Goal: Use online tool/utility: Utilize a website feature to perform a specific function

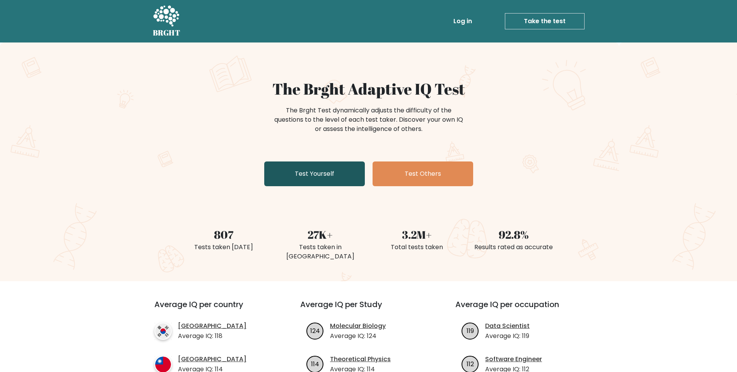
click at [328, 169] on link "Test Yourself" at bounding box center [314, 174] width 101 height 25
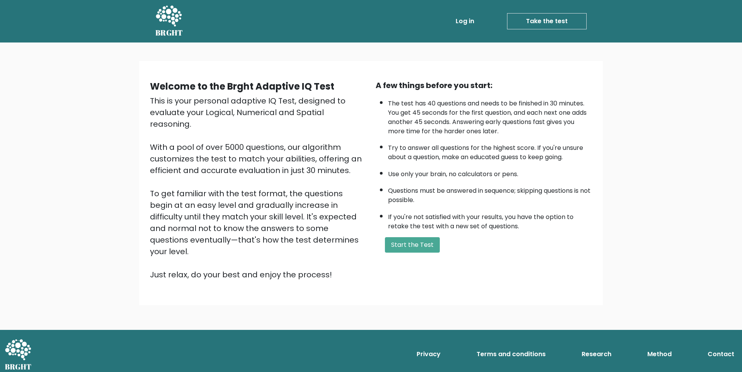
click at [387, 236] on div "A few things before you start: The test has 40 questions and needs to be finish…" at bounding box center [484, 180] width 226 height 201
click at [418, 248] on button "Start the Test" at bounding box center [412, 244] width 55 height 15
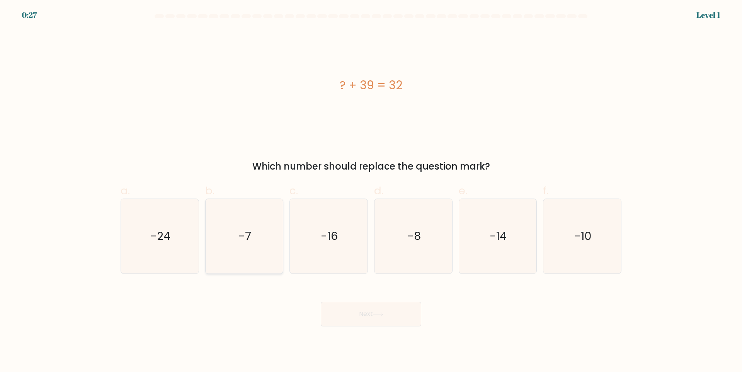
click at [229, 231] on icon "-7" at bounding box center [244, 236] width 75 height 75
click at [371, 191] on input "b. -7" at bounding box center [371, 188] width 0 height 5
radio input "true"
click at [394, 312] on button "Next" at bounding box center [371, 314] width 101 height 25
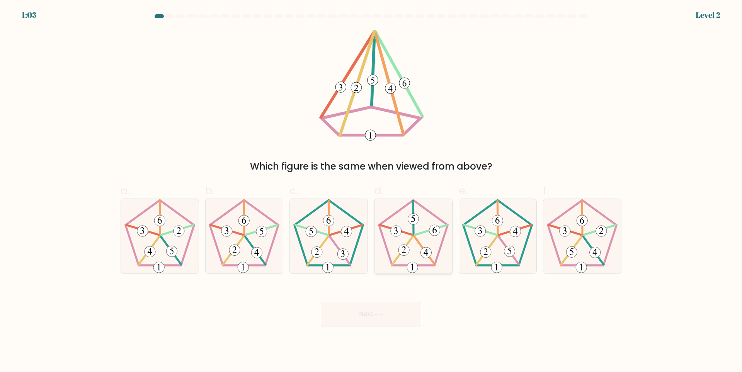
click at [418, 258] on icon at bounding box center [413, 236] width 75 height 75
click at [372, 191] on input "d." at bounding box center [371, 188] width 0 height 5
radio input "true"
click at [399, 321] on button "Next" at bounding box center [371, 314] width 101 height 25
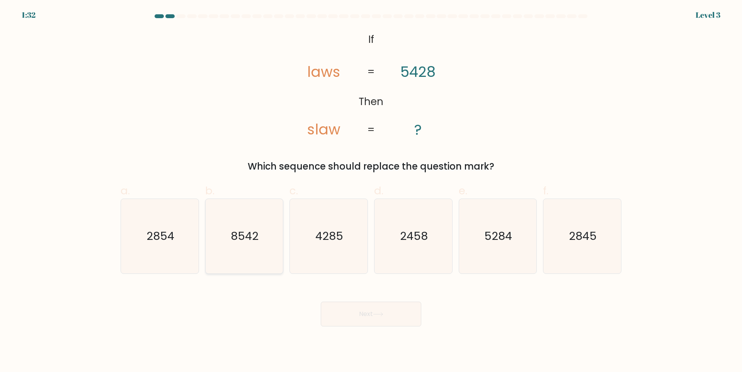
click at [247, 246] on icon "8542" at bounding box center [244, 236] width 75 height 75
click at [371, 191] on input "b. 8542" at bounding box center [371, 188] width 0 height 5
radio input "true"
click at [347, 310] on button "Next" at bounding box center [371, 314] width 101 height 25
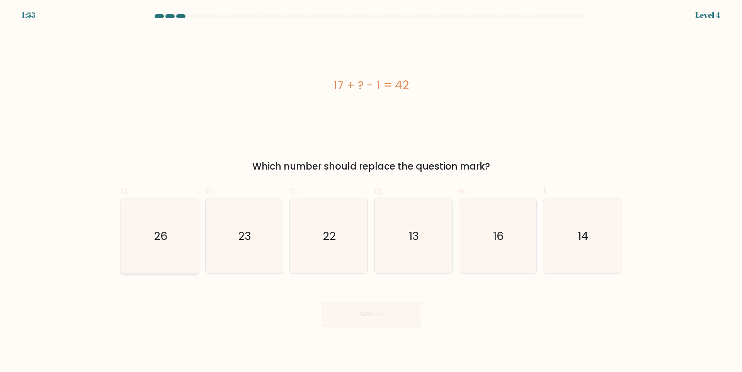
click at [183, 257] on icon "26" at bounding box center [160, 236] width 75 height 75
click at [371, 191] on input "a. 26" at bounding box center [371, 188] width 0 height 5
radio input "true"
click at [374, 317] on button "Next" at bounding box center [371, 314] width 101 height 25
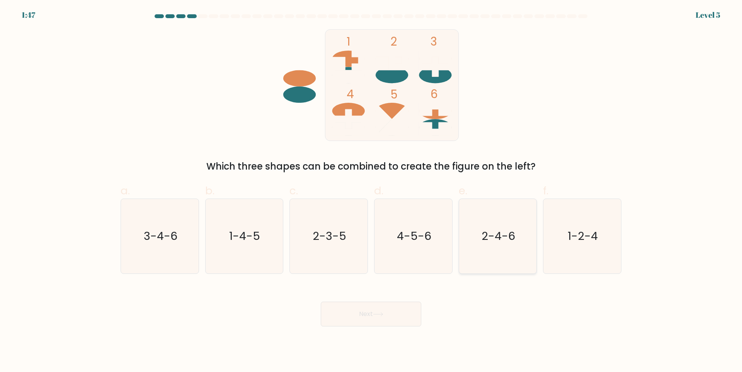
click at [484, 261] on icon "2-4-6" at bounding box center [497, 236] width 75 height 75
click at [372, 191] on input "e. 2-4-6" at bounding box center [371, 188] width 0 height 5
radio input "true"
click at [404, 312] on button "Next" at bounding box center [371, 314] width 101 height 25
